Goal: Check status: Check status

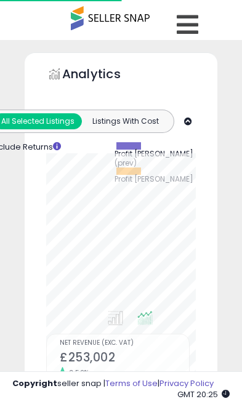
select select "**"
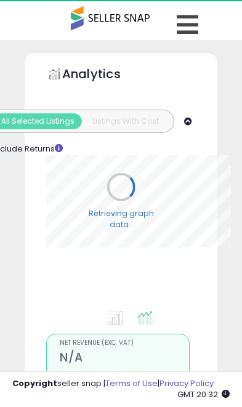
select select "**"
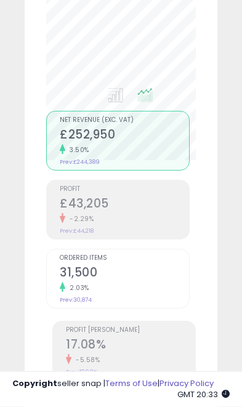
scroll to position [221, 0]
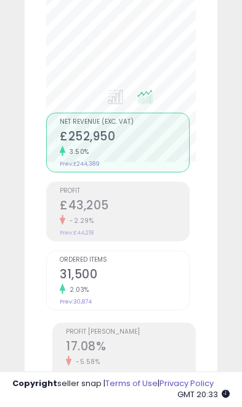
click at [94, 206] on h2 "£43,205" at bounding box center [124, 206] width 129 height 17
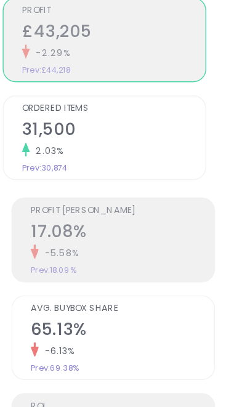
scroll to position [333, 0]
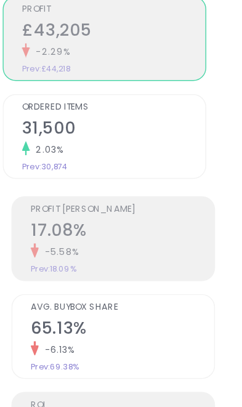
click at [66, 227] on h2 "17.08%" at bounding box center [130, 235] width 129 height 17
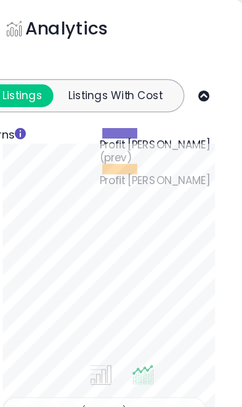
scroll to position [50, 0]
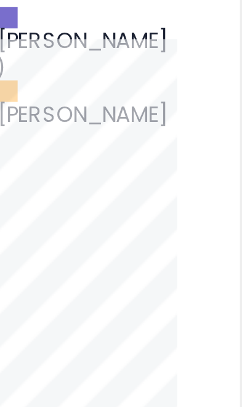
click at [74, 59] on div "Analytics Totals For All Selected Listings Listings With Cost Include Returns" at bounding box center [121, 376] width 193 height 748
click at [73, 65] on div "Analytics Totals For All Selected Listings Listings With Cost Include Returns" at bounding box center [121, 376] width 193 height 748
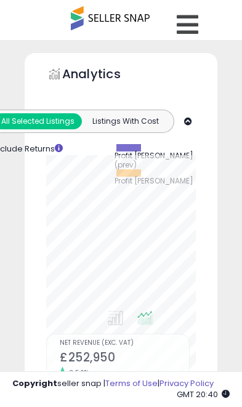
click at [187, 27] on icon at bounding box center [188, 24] width 22 height 25
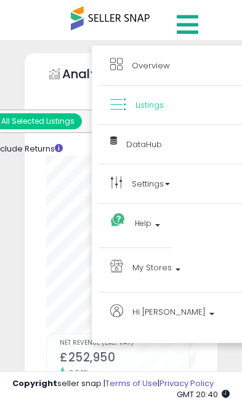
click at [153, 267] on span "My Stores" at bounding box center [151, 267] width 39 height 15
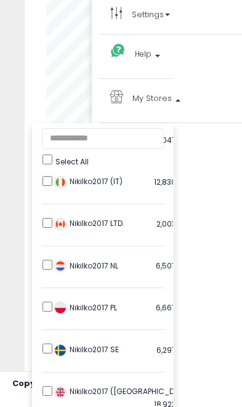
scroll to position [207, 0]
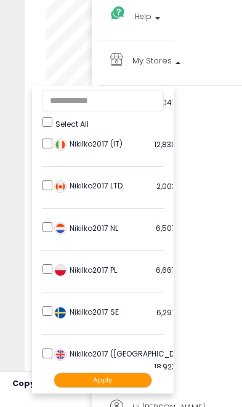
click at [118, 379] on button "Apply" at bounding box center [103, 379] width 98 height 15
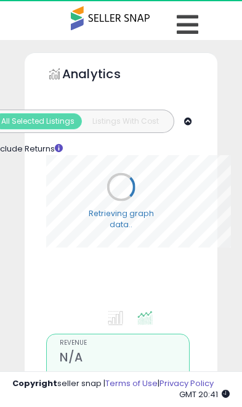
select select "**"
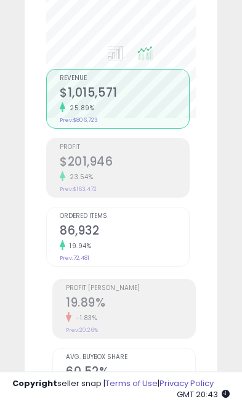
scroll to position [264, 0]
click at [97, 165] on h2 "$201,946" at bounding box center [124, 163] width 129 height 17
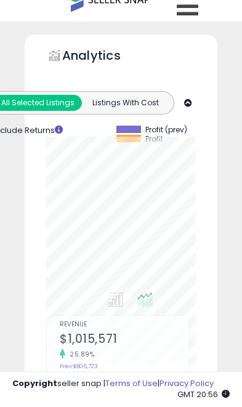
scroll to position [0, 0]
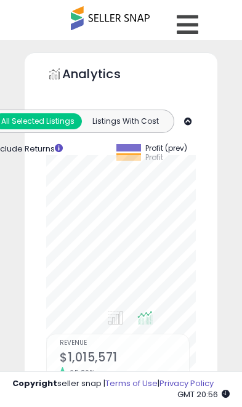
click at [195, 26] on icon at bounding box center [188, 24] width 22 height 25
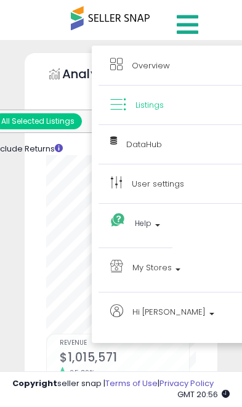
click at [166, 266] on span "My Stores" at bounding box center [151, 267] width 39 height 15
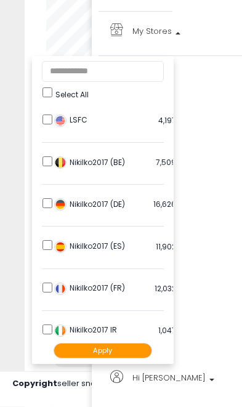
scroll to position [238, 0]
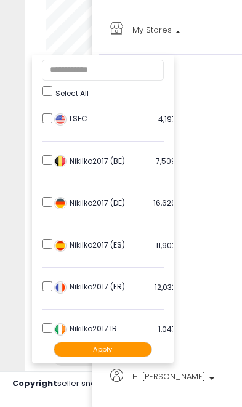
click at [118, 343] on button "Apply" at bounding box center [103, 349] width 98 height 15
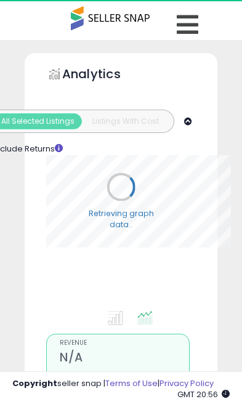
select select "**"
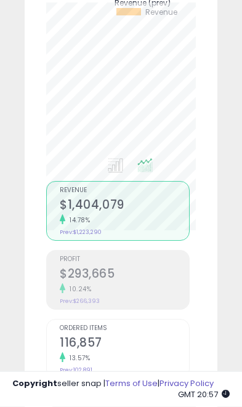
scroll to position [150, 0]
